Goal: Task Accomplishment & Management: Use online tool/utility

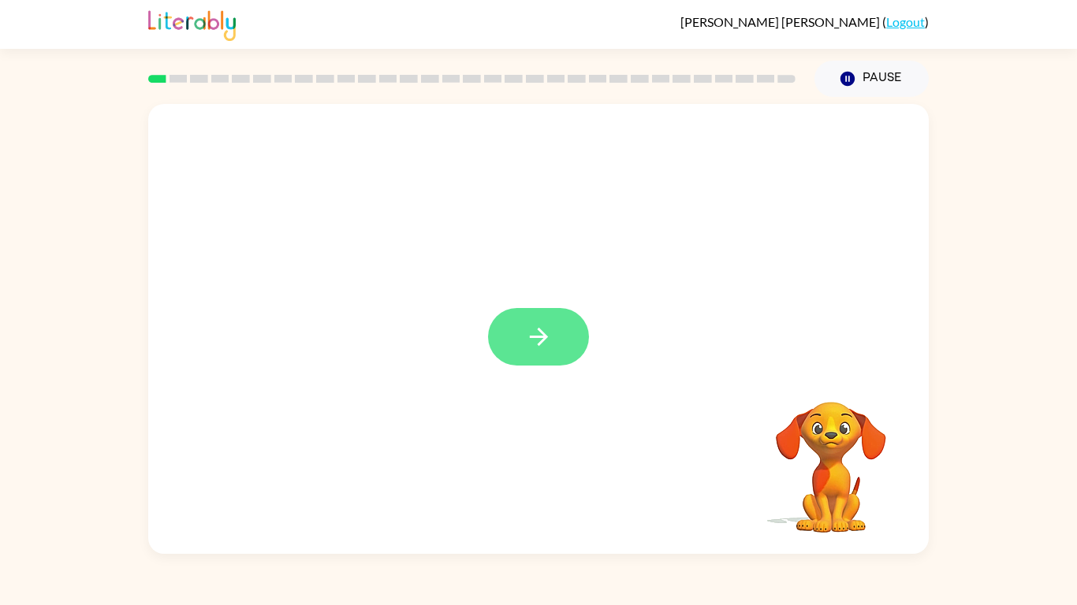
click at [568, 326] on button "button" at bounding box center [538, 337] width 101 height 58
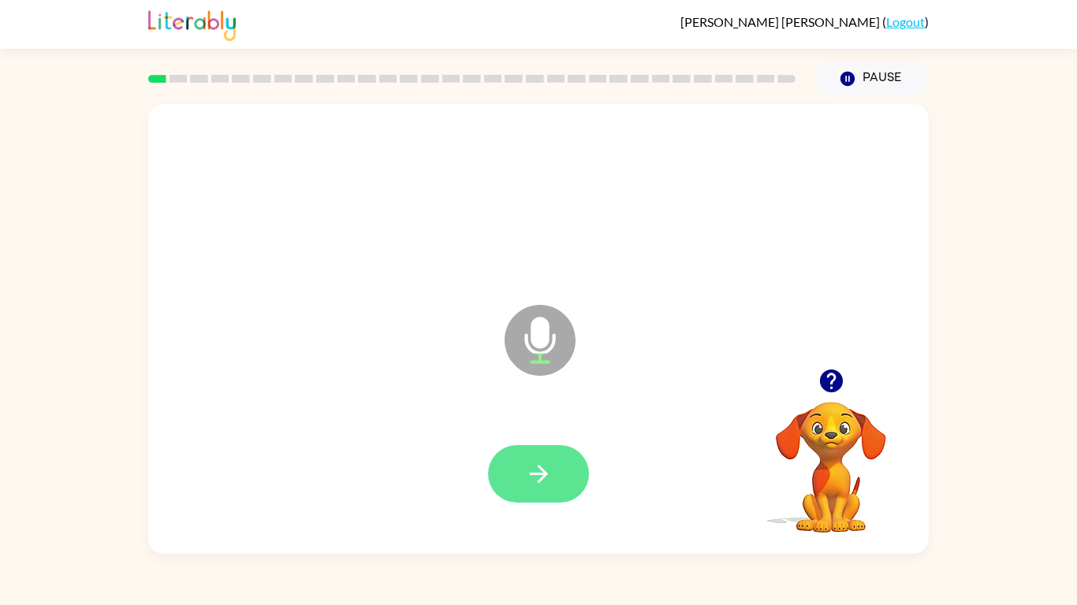
click at [549, 460] on icon "button" at bounding box center [539, 474] width 28 height 28
click at [541, 467] on icon "button" at bounding box center [538, 474] width 18 height 18
click at [563, 475] on button "button" at bounding box center [538, 474] width 101 height 58
click at [549, 475] on icon "button" at bounding box center [539, 474] width 28 height 28
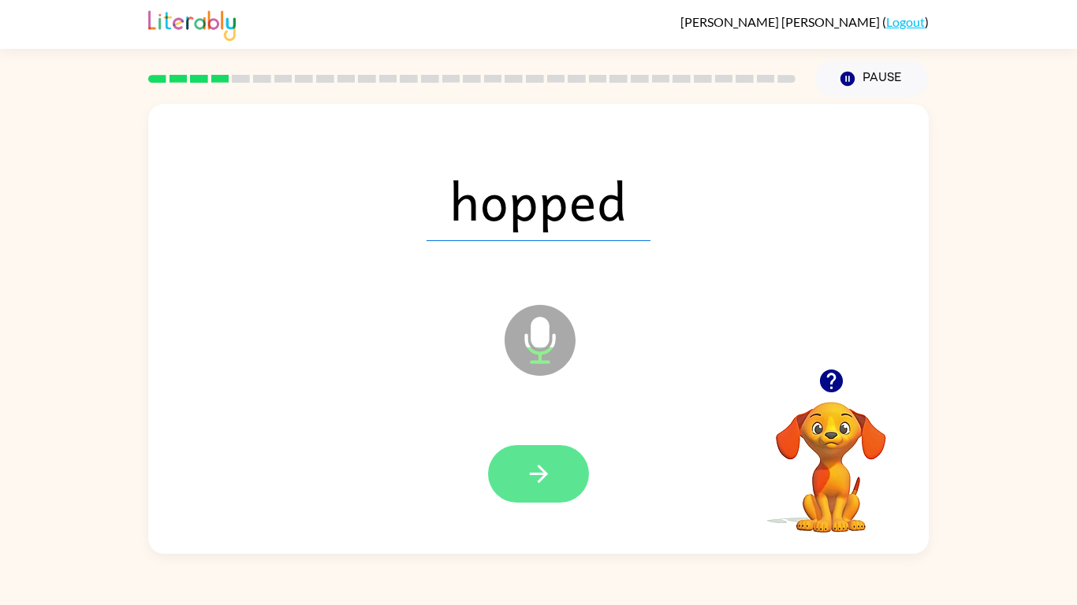
click at [527, 453] on button "button" at bounding box center [538, 474] width 101 height 58
click at [555, 475] on button "button" at bounding box center [538, 474] width 101 height 58
click at [548, 475] on icon "button" at bounding box center [539, 474] width 28 height 28
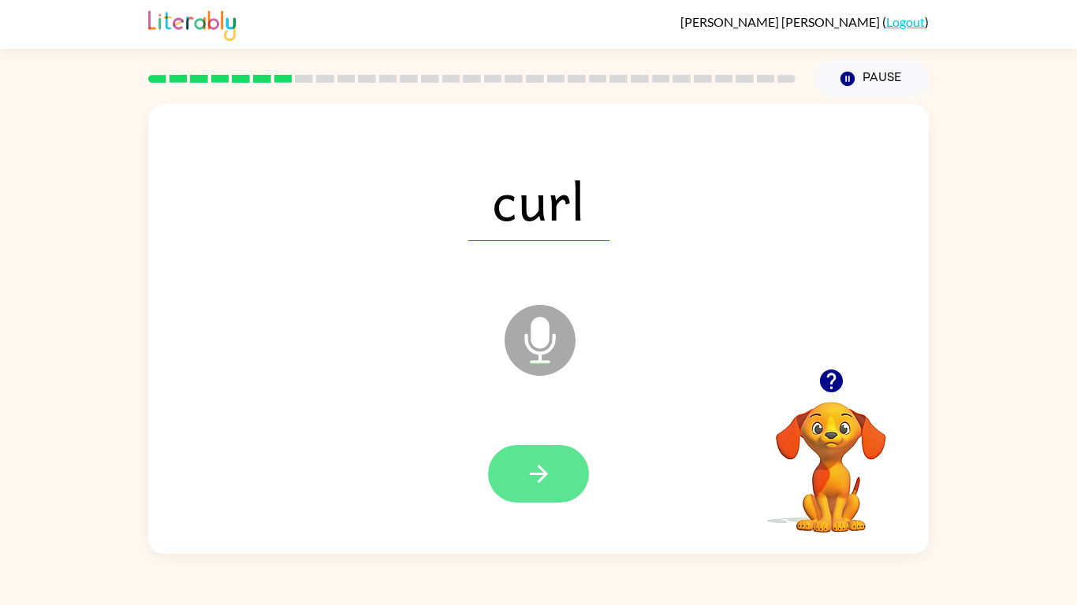
click at [550, 484] on icon "button" at bounding box center [539, 474] width 28 height 28
click at [538, 471] on icon "button" at bounding box center [539, 474] width 28 height 28
click at [538, 469] on icon "button" at bounding box center [539, 474] width 28 height 28
click at [559, 480] on button "button" at bounding box center [538, 474] width 101 height 58
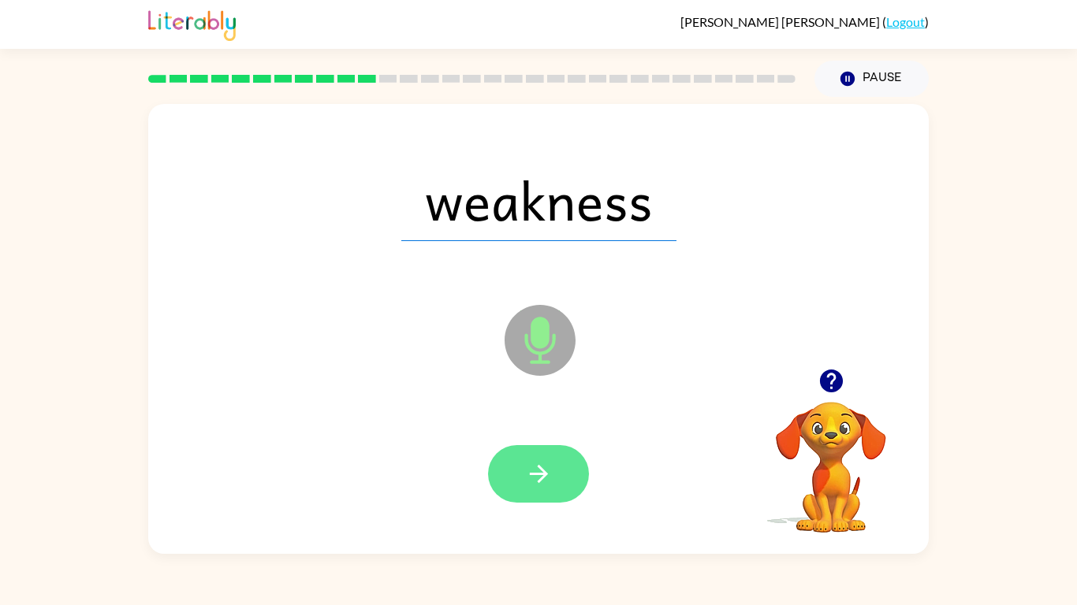
click at [538, 482] on icon "button" at bounding box center [538, 474] width 18 height 18
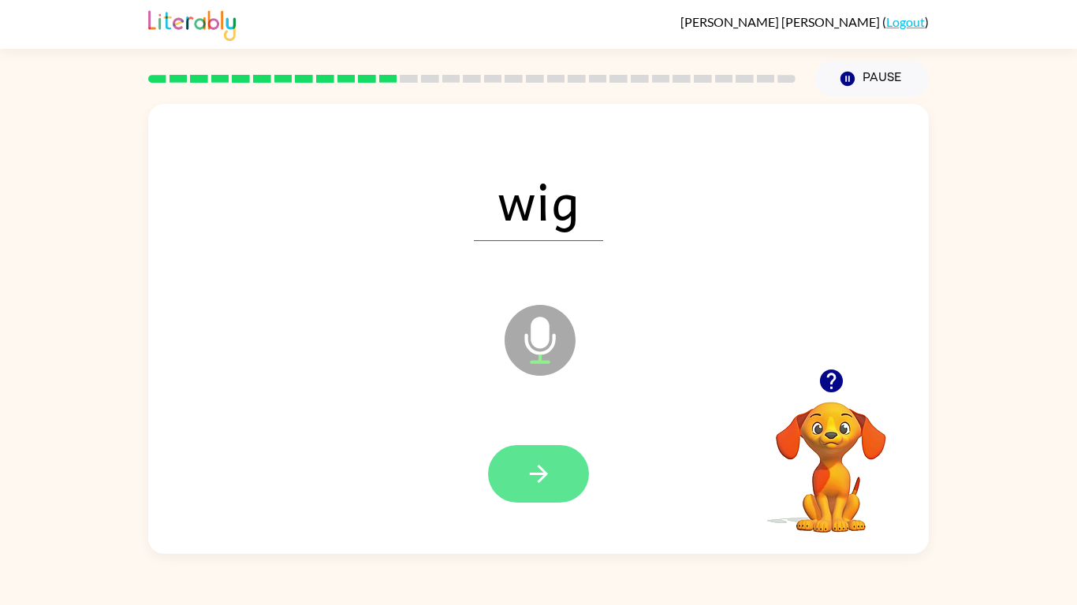
click at [551, 459] on button "button" at bounding box center [538, 474] width 101 height 58
click at [552, 477] on icon "button" at bounding box center [539, 474] width 28 height 28
click at [562, 499] on button "button" at bounding box center [538, 474] width 101 height 58
click at [574, 475] on button "button" at bounding box center [538, 474] width 101 height 58
click at [525, 472] on icon "button" at bounding box center [539, 474] width 28 height 28
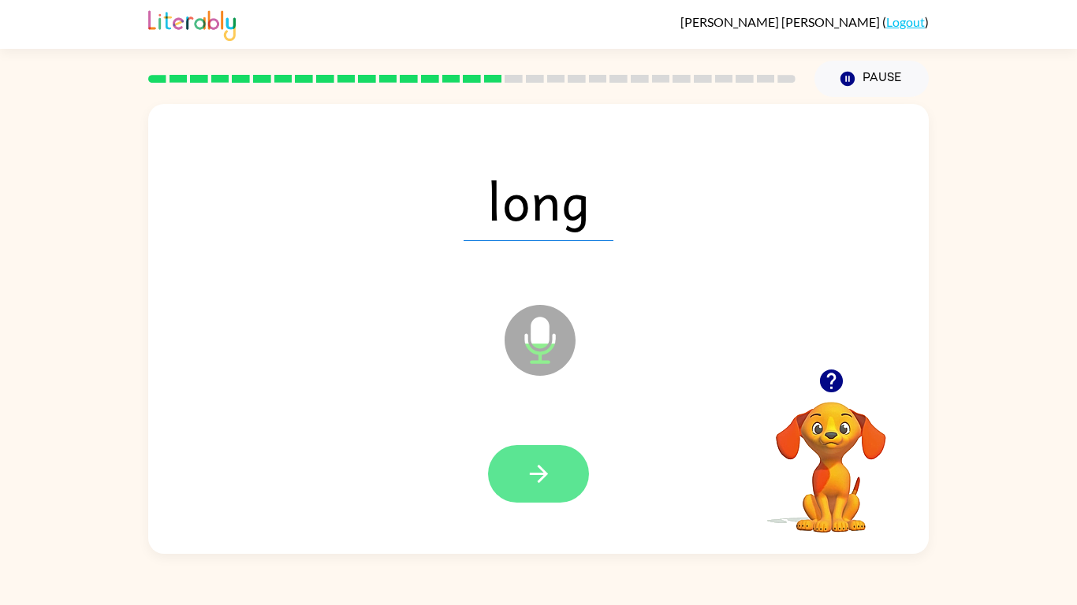
click at [531, 464] on icon "button" at bounding box center [539, 474] width 28 height 28
click at [556, 494] on button "button" at bounding box center [538, 474] width 101 height 58
click at [549, 466] on icon "button" at bounding box center [539, 474] width 28 height 28
click at [550, 486] on icon "button" at bounding box center [539, 474] width 28 height 28
click at [546, 471] on icon "button" at bounding box center [539, 474] width 28 height 28
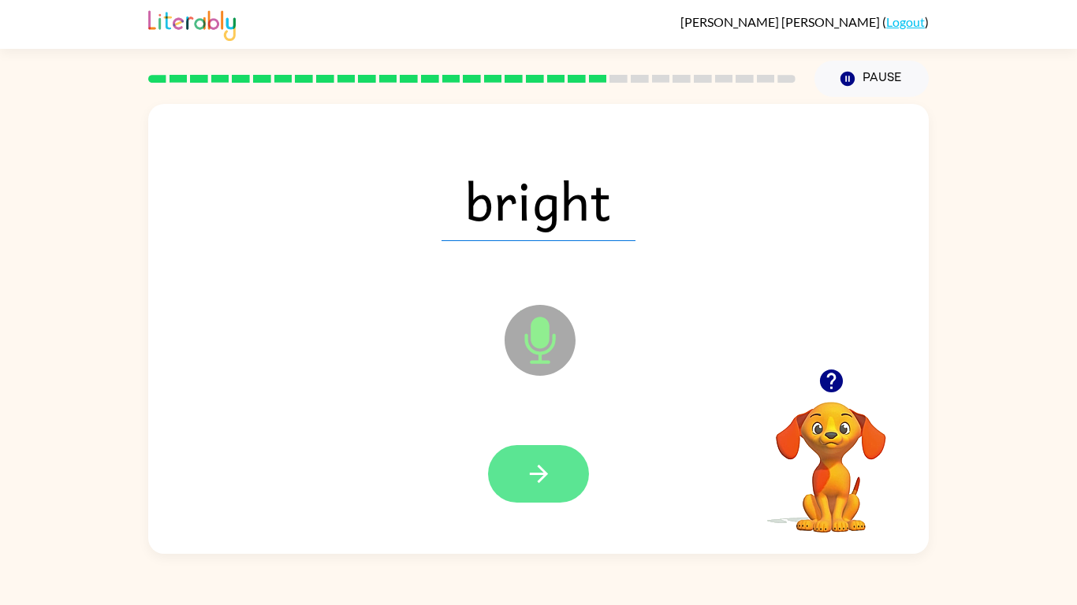
click at [558, 463] on button "button" at bounding box center [538, 474] width 101 height 58
click at [542, 469] on icon "button" at bounding box center [538, 474] width 18 height 18
click at [538, 474] on icon "button" at bounding box center [538, 474] width 18 height 18
click at [553, 472] on button "button" at bounding box center [538, 474] width 101 height 58
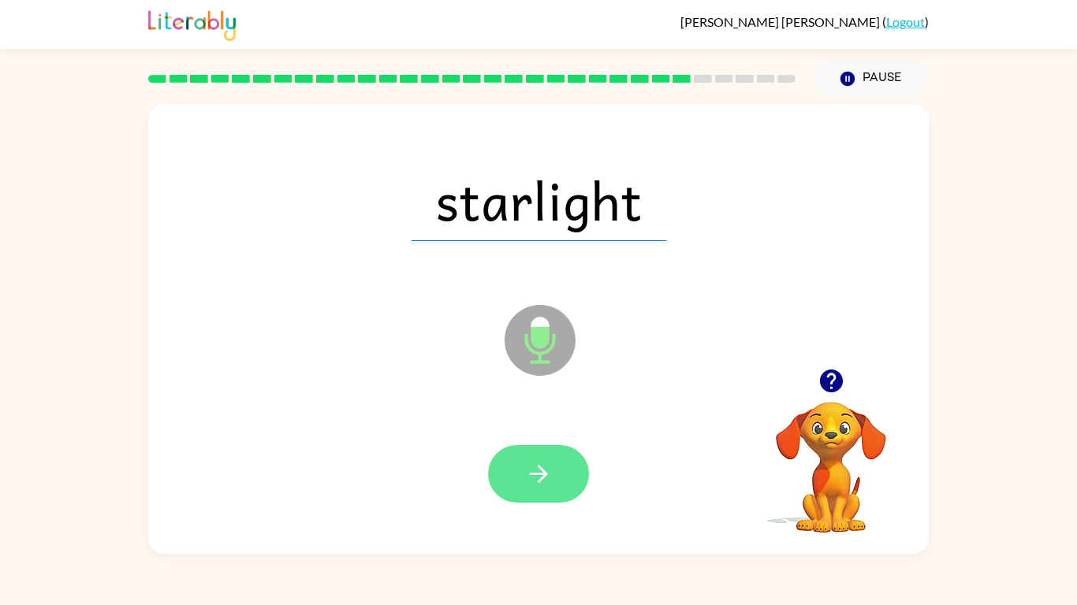
click at [549, 449] on button "button" at bounding box center [538, 474] width 101 height 58
click at [532, 459] on button "button" at bounding box center [538, 474] width 101 height 58
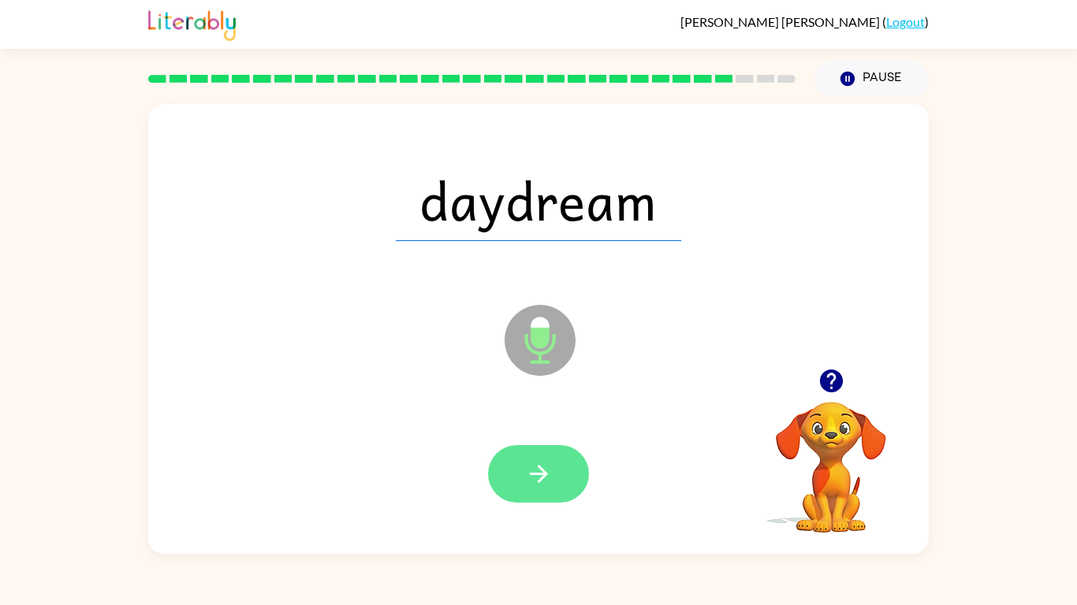
click at [543, 474] on icon "button" at bounding box center [538, 474] width 18 height 18
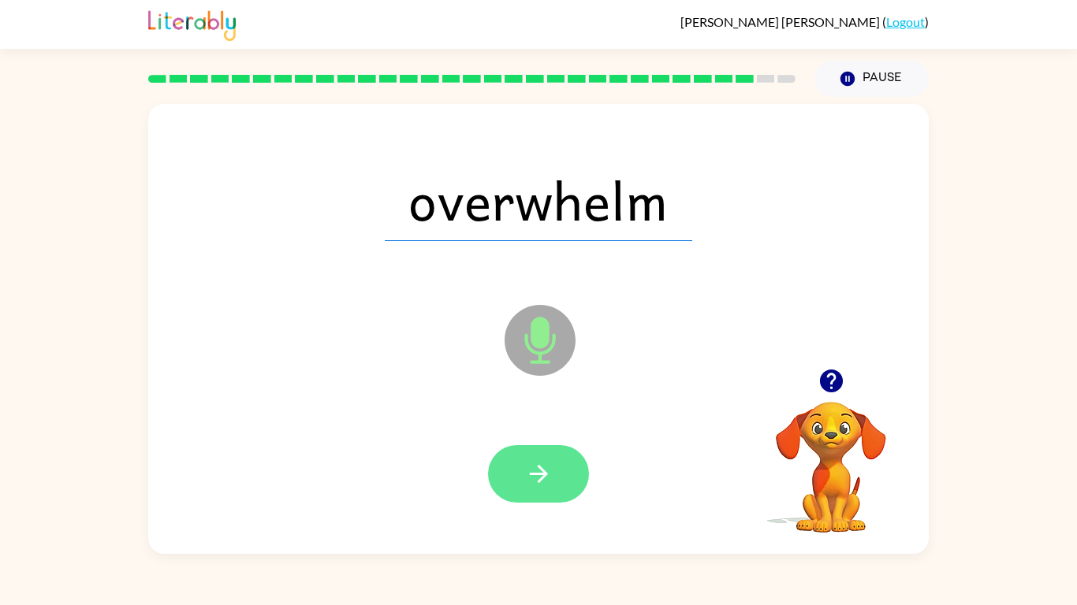
click at [545, 484] on icon "button" at bounding box center [539, 474] width 28 height 28
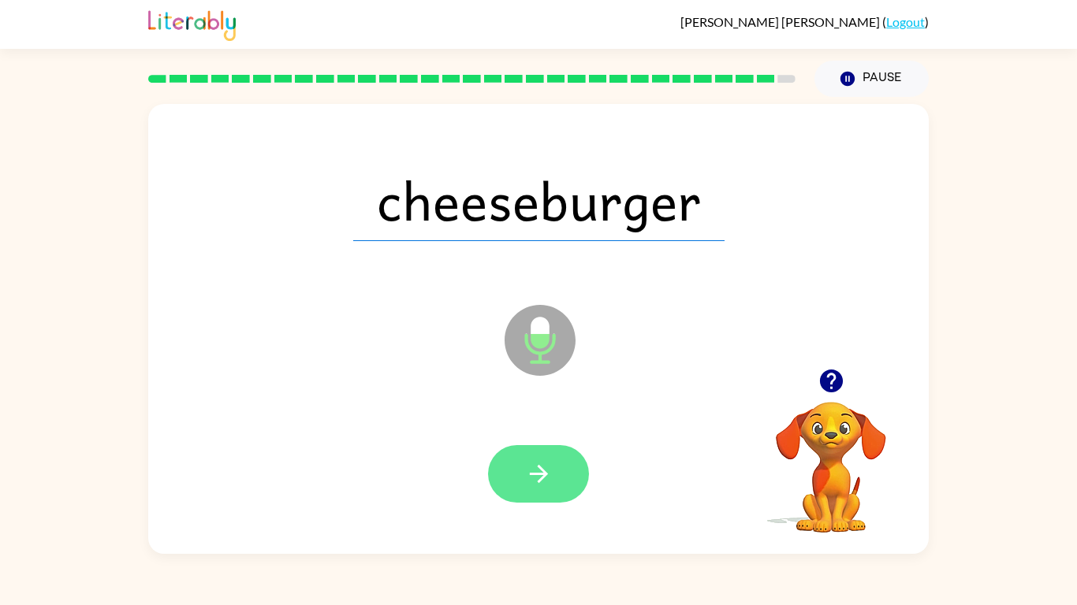
click at [550, 485] on icon "button" at bounding box center [539, 474] width 28 height 28
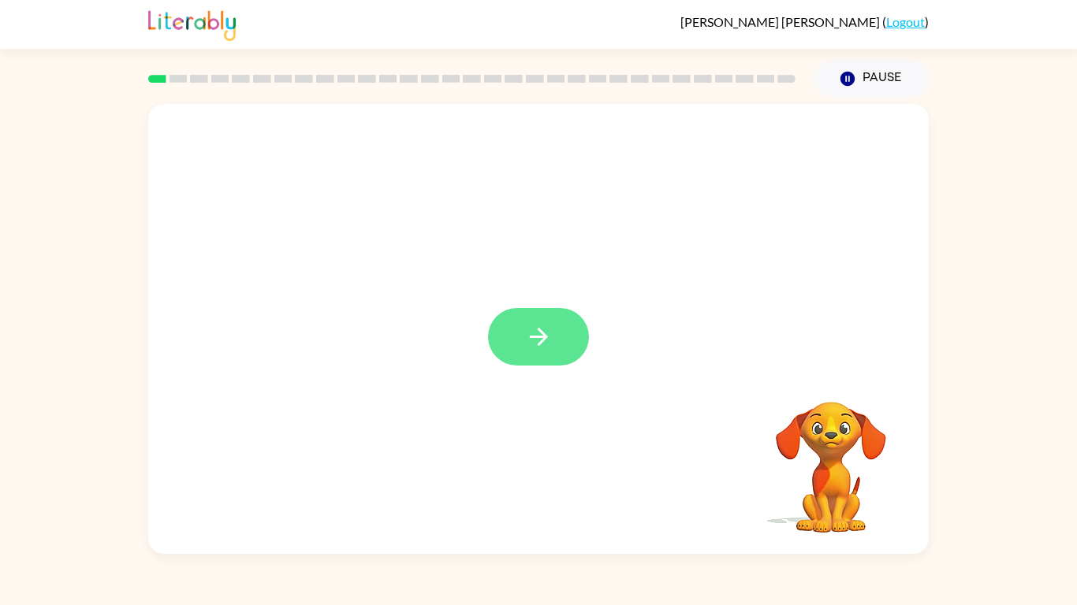
click at [566, 356] on button "button" at bounding box center [538, 337] width 101 height 58
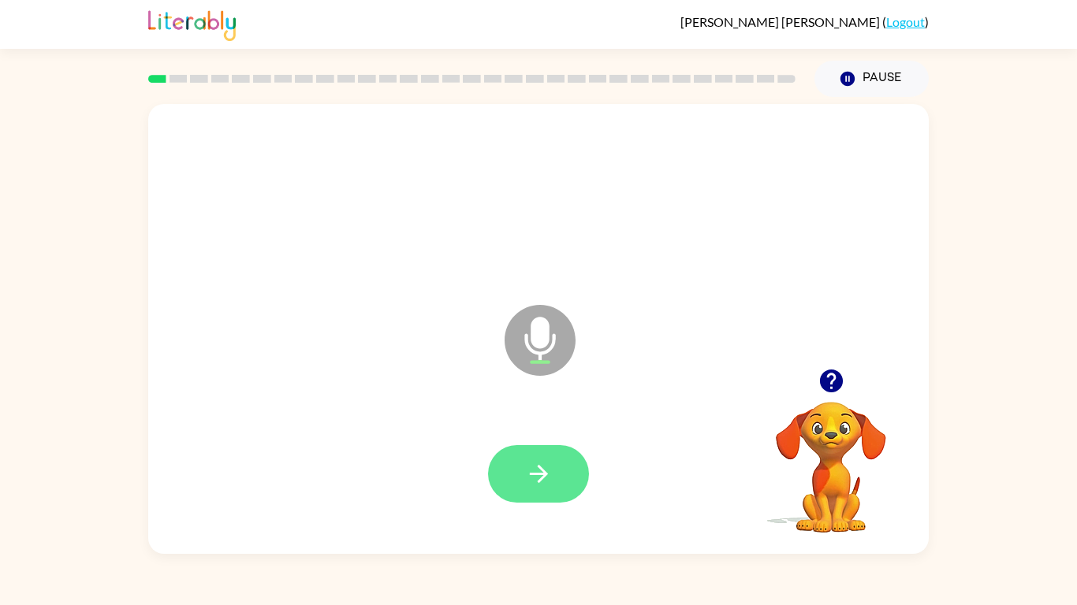
click at [505, 464] on button "button" at bounding box center [538, 474] width 101 height 58
click at [561, 477] on button "button" at bounding box center [538, 474] width 101 height 58
click at [553, 481] on button "button" at bounding box center [538, 474] width 101 height 58
click at [555, 487] on button "button" at bounding box center [538, 474] width 101 height 58
click at [561, 475] on button "button" at bounding box center [538, 474] width 101 height 58
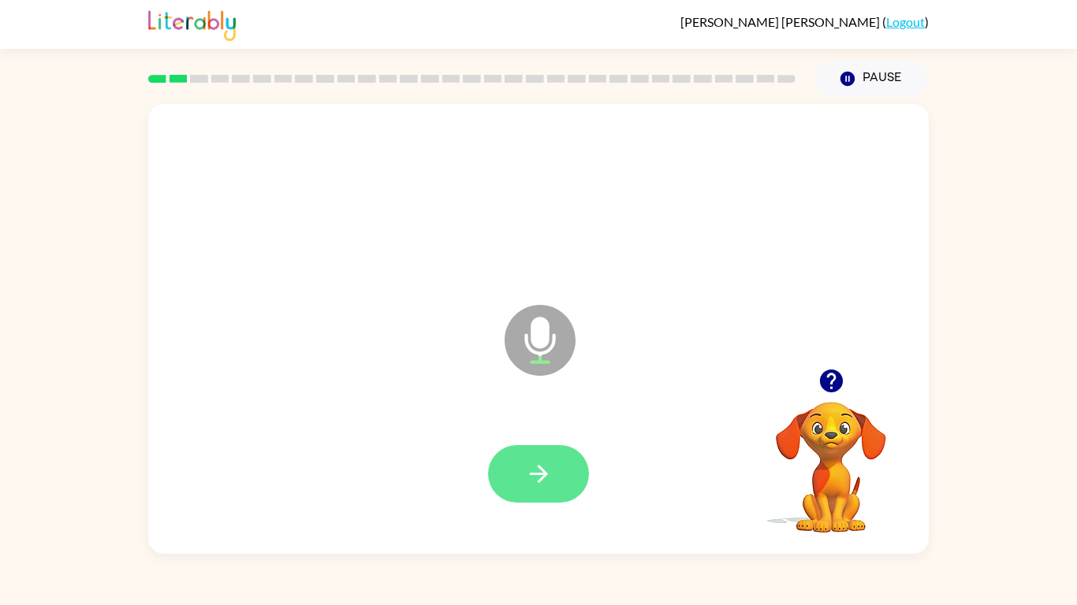
click at [559, 467] on button "button" at bounding box center [538, 474] width 101 height 58
click at [550, 473] on icon "button" at bounding box center [539, 474] width 28 height 28
click at [535, 473] on icon "button" at bounding box center [538, 474] width 18 height 18
click at [540, 471] on icon "button" at bounding box center [539, 474] width 28 height 28
click at [551, 482] on icon "button" at bounding box center [539, 474] width 28 height 28
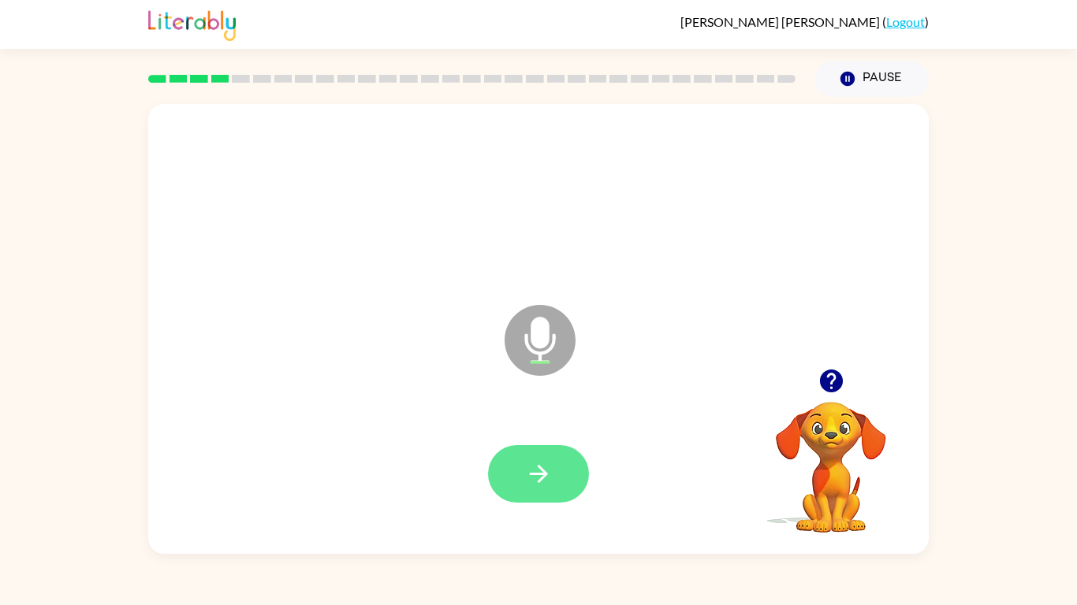
click at [567, 491] on button "button" at bounding box center [538, 474] width 101 height 58
click at [559, 482] on button "button" at bounding box center [538, 474] width 101 height 58
click at [547, 474] on icon "button" at bounding box center [538, 474] width 18 height 18
click at [558, 478] on button "button" at bounding box center [538, 474] width 101 height 58
click at [557, 455] on button "button" at bounding box center [538, 474] width 101 height 58
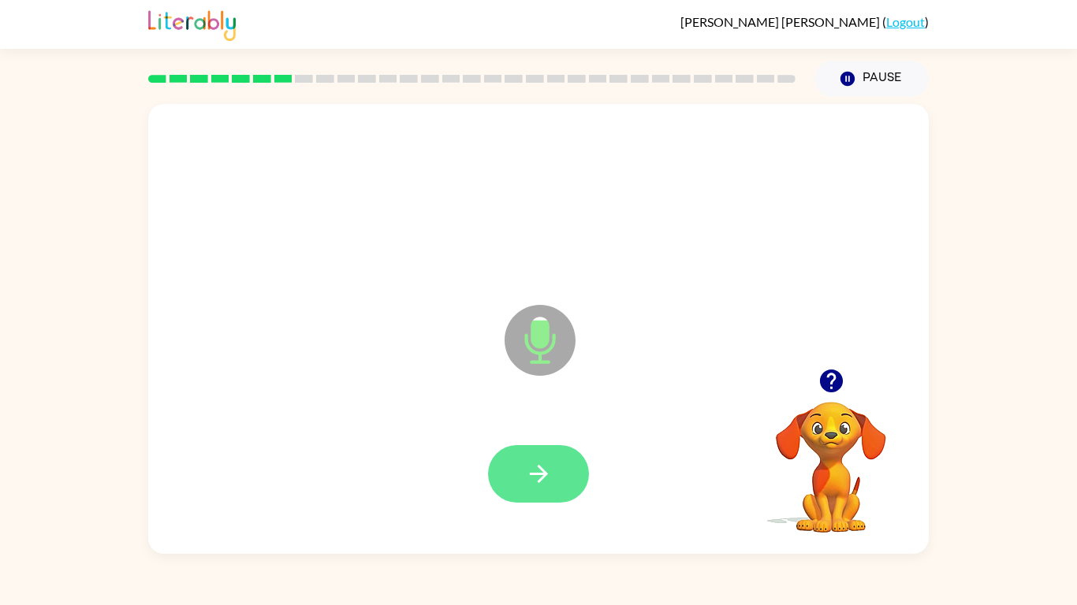
click at [538, 474] on icon "button" at bounding box center [538, 474] width 18 height 18
click at [555, 479] on button "button" at bounding box center [538, 474] width 101 height 58
click at [554, 461] on button "button" at bounding box center [538, 474] width 101 height 58
click at [542, 472] on icon "button" at bounding box center [539, 474] width 28 height 28
click at [555, 476] on button "button" at bounding box center [538, 474] width 101 height 58
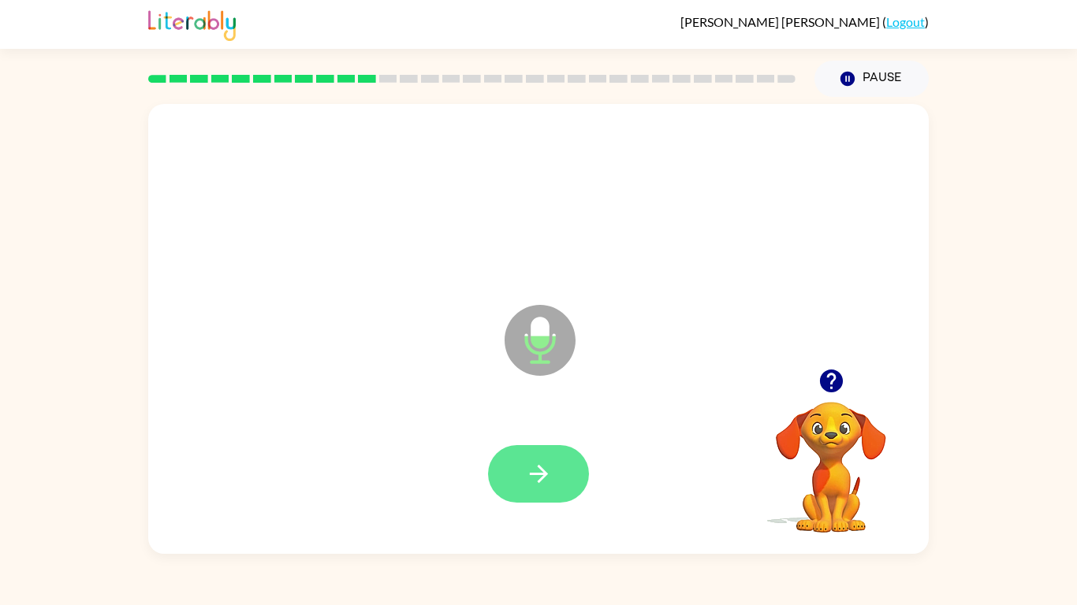
click at [526, 482] on icon "button" at bounding box center [539, 474] width 28 height 28
click at [553, 470] on button "button" at bounding box center [538, 474] width 101 height 58
click at [553, 467] on button "button" at bounding box center [538, 474] width 101 height 58
click at [530, 460] on icon "button" at bounding box center [539, 474] width 28 height 28
click at [545, 477] on icon "button" at bounding box center [538, 474] width 18 height 18
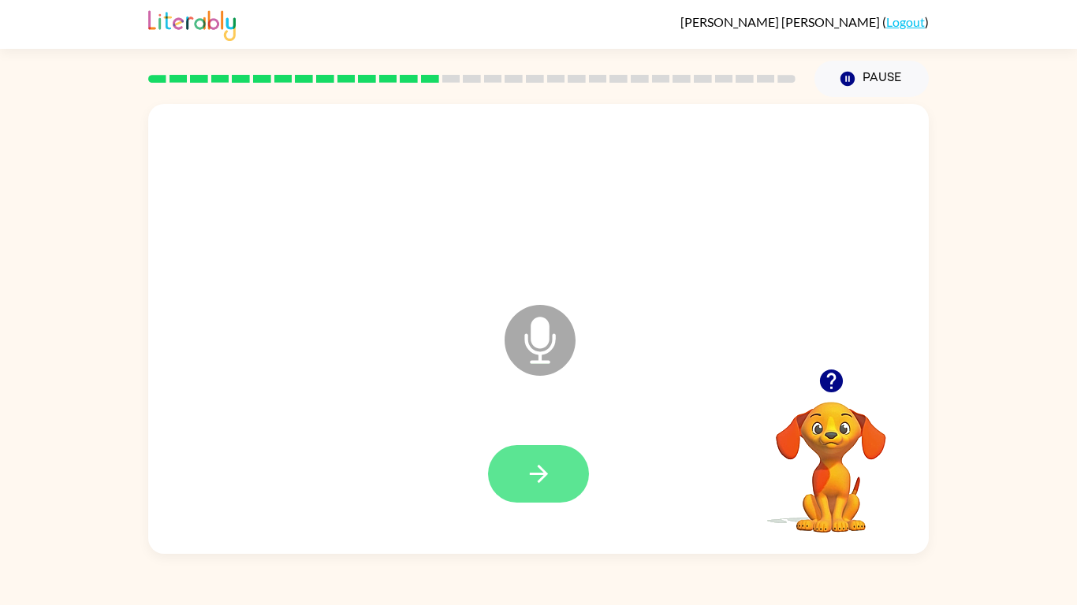
click at [561, 480] on button "button" at bounding box center [538, 474] width 101 height 58
click at [552, 478] on icon "button" at bounding box center [539, 474] width 28 height 28
click at [530, 474] on icon "button" at bounding box center [538, 474] width 18 height 18
click at [545, 479] on icon "button" at bounding box center [539, 474] width 28 height 28
click at [546, 479] on icon "button" at bounding box center [539, 474] width 28 height 28
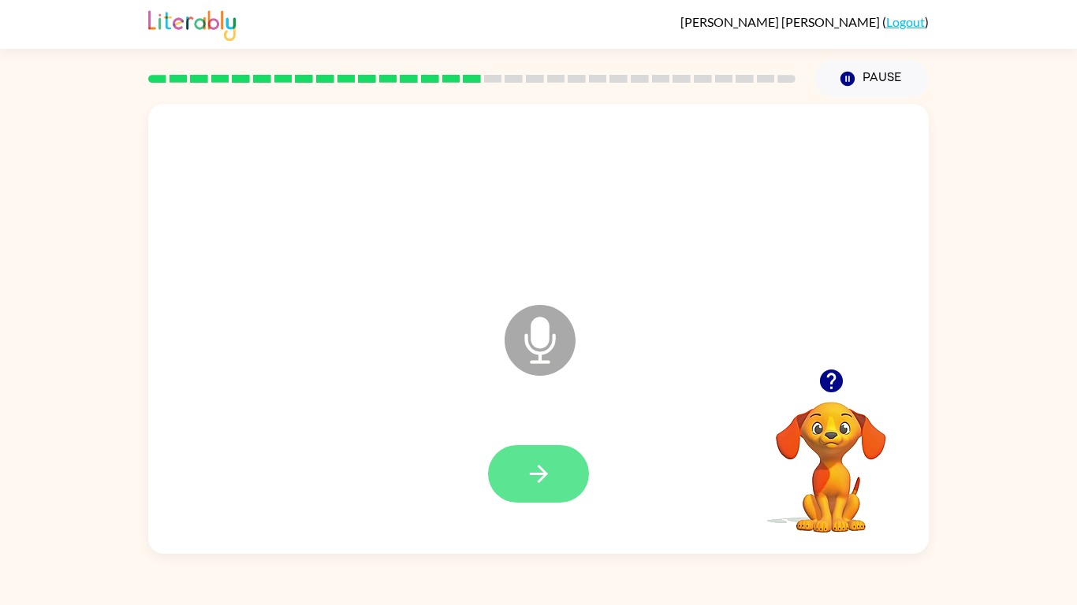
click at [550, 462] on icon "button" at bounding box center [539, 474] width 28 height 28
click at [520, 475] on button "button" at bounding box center [538, 474] width 101 height 58
click at [540, 475] on icon "button" at bounding box center [539, 474] width 28 height 28
click at [551, 468] on icon "button" at bounding box center [539, 474] width 28 height 28
click at [548, 466] on icon "button" at bounding box center [539, 474] width 28 height 28
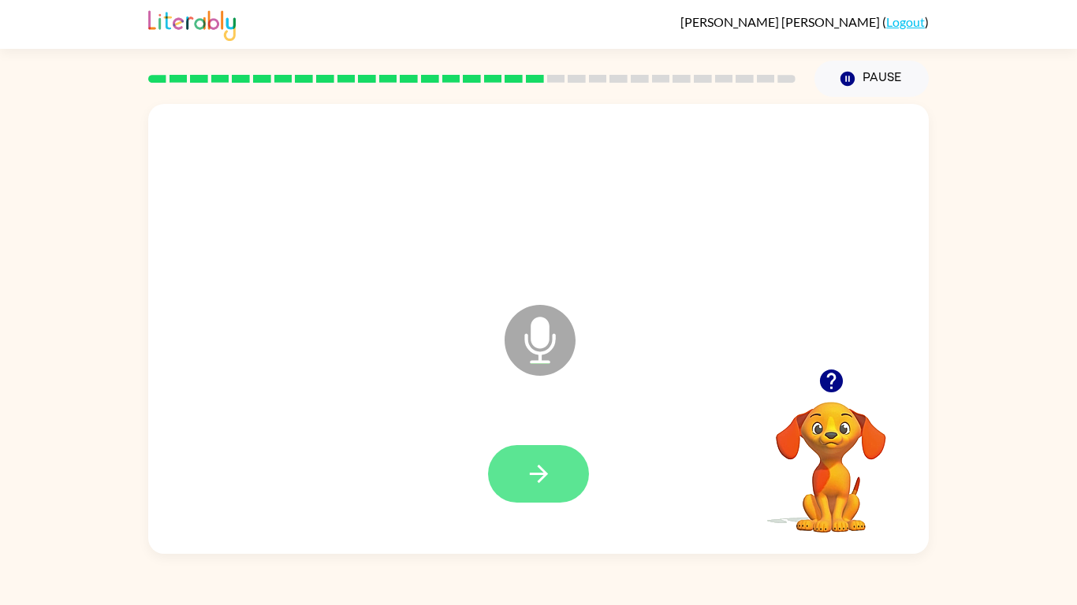
click at [534, 472] on icon "button" at bounding box center [539, 474] width 28 height 28
click at [566, 461] on button "button" at bounding box center [538, 474] width 101 height 58
click at [536, 484] on icon "button" at bounding box center [539, 474] width 28 height 28
click at [516, 492] on button "button" at bounding box center [538, 474] width 101 height 58
click at [537, 482] on icon "button" at bounding box center [538, 474] width 18 height 18
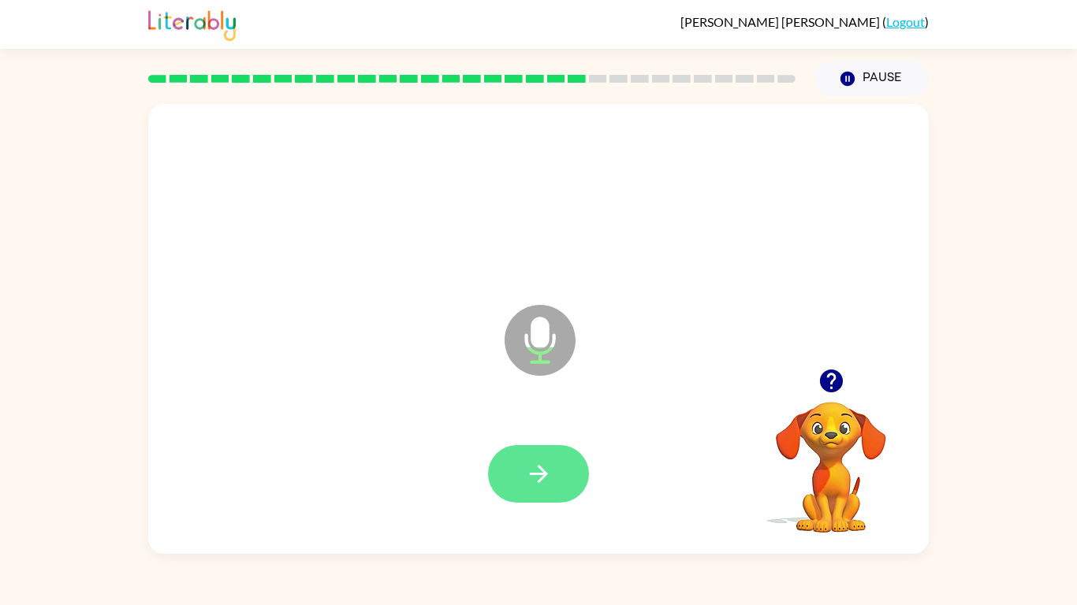
click at [526, 489] on button "button" at bounding box center [538, 474] width 101 height 58
click at [539, 456] on button "button" at bounding box center [538, 474] width 101 height 58
click at [549, 471] on icon "button" at bounding box center [539, 474] width 28 height 28
click at [549, 470] on icon "button" at bounding box center [539, 474] width 28 height 28
click at [530, 453] on button "button" at bounding box center [538, 474] width 101 height 58
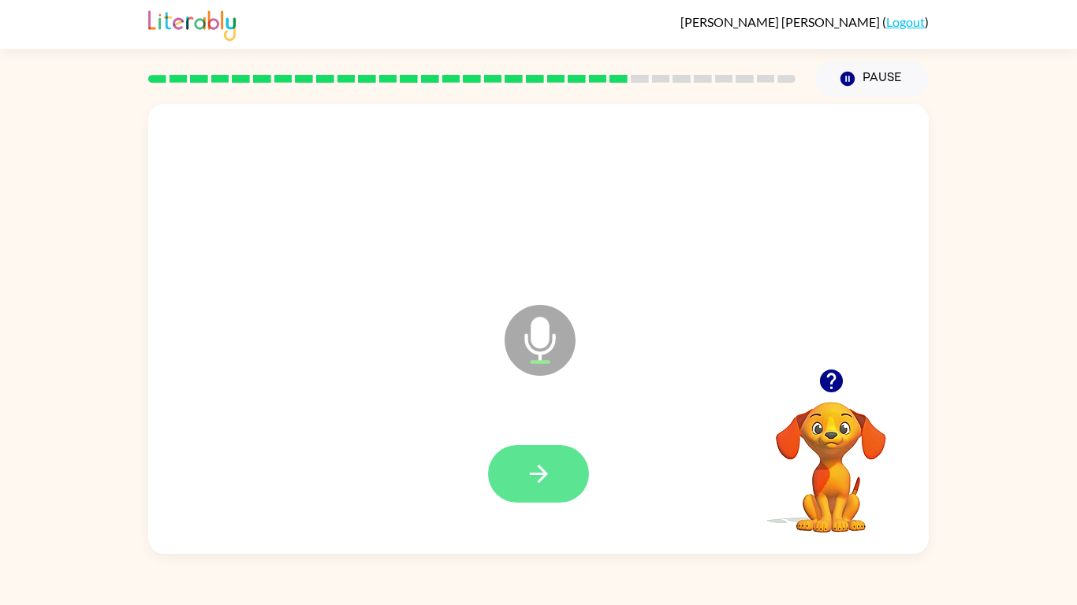
click at [530, 469] on icon "button" at bounding box center [539, 474] width 28 height 28
click at [530, 479] on icon "button" at bounding box center [539, 474] width 28 height 28
click at [553, 479] on button "button" at bounding box center [538, 474] width 101 height 58
click at [530, 475] on icon "button" at bounding box center [539, 474] width 28 height 28
click at [546, 460] on icon "button" at bounding box center [539, 474] width 28 height 28
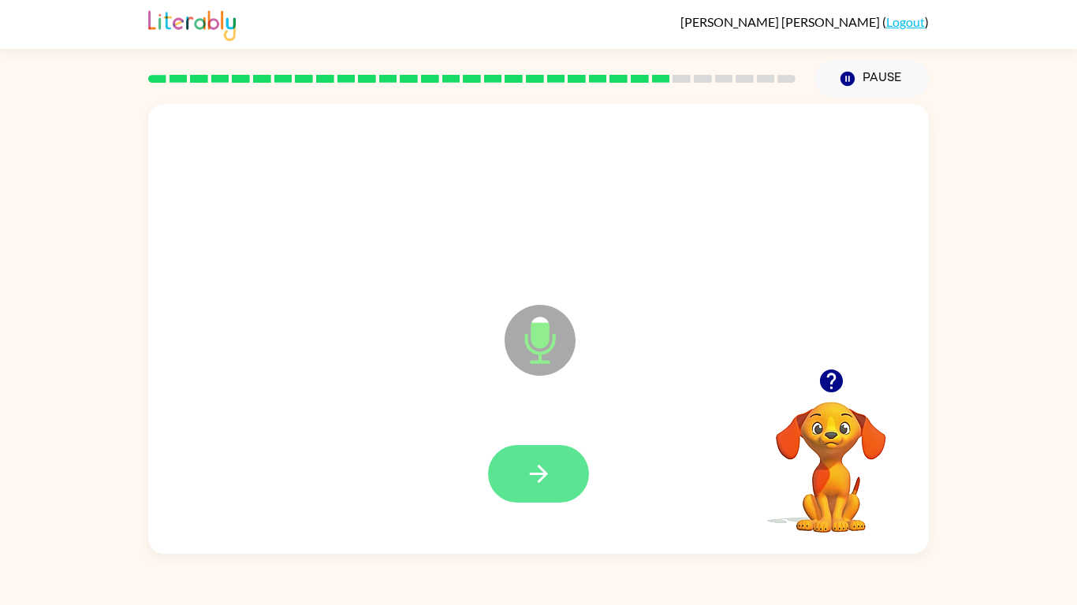
click at [549, 471] on icon "button" at bounding box center [539, 474] width 28 height 28
click at [522, 486] on button "button" at bounding box center [538, 474] width 101 height 58
click at [551, 485] on icon "button" at bounding box center [539, 474] width 28 height 28
click at [521, 459] on button "button" at bounding box center [538, 474] width 101 height 58
click at [553, 475] on button "button" at bounding box center [538, 474] width 101 height 58
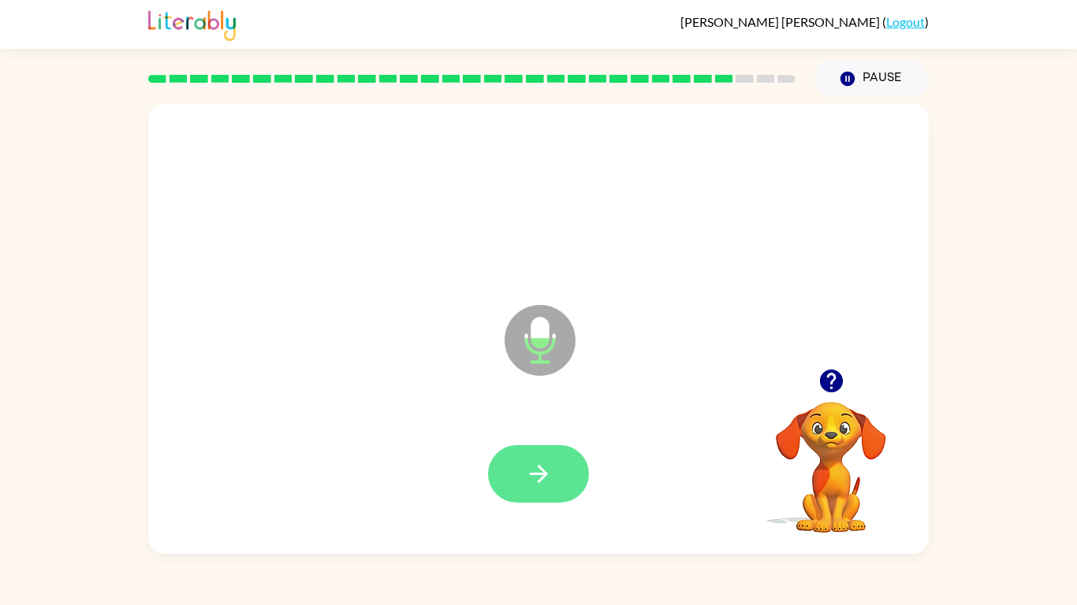
click at [519, 490] on button "button" at bounding box center [538, 474] width 101 height 58
click at [531, 486] on icon "button" at bounding box center [539, 474] width 28 height 28
click at [546, 461] on icon "button" at bounding box center [539, 474] width 28 height 28
click at [546, 472] on icon "button" at bounding box center [539, 474] width 28 height 28
click at [544, 473] on icon "button" at bounding box center [538, 474] width 18 height 18
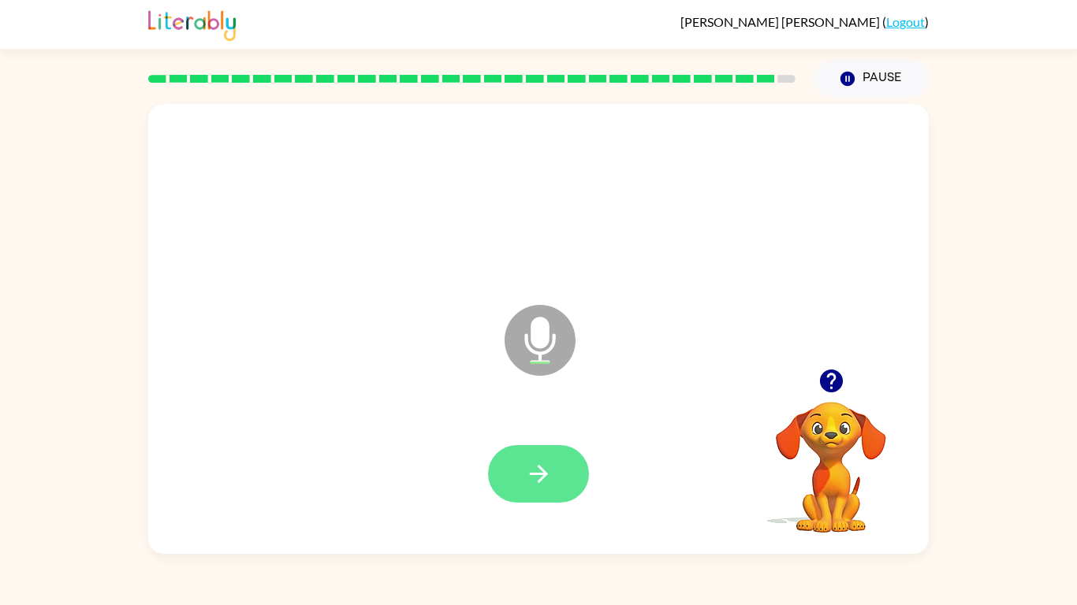
click at [538, 470] on icon "button" at bounding box center [539, 474] width 28 height 28
